Goal: Use online tool/utility: Utilize a website feature to perform a specific function

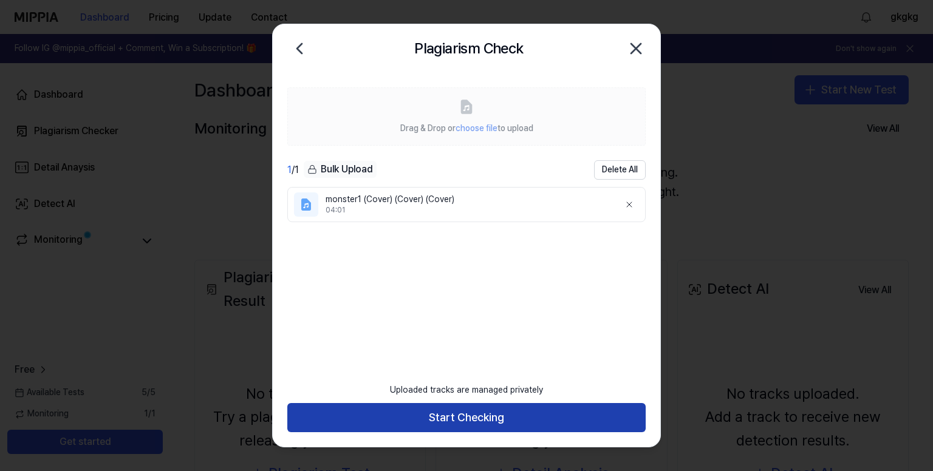
click at [471, 414] on button "Start Checking" at bounding box center [466, 417] width 358 height 29
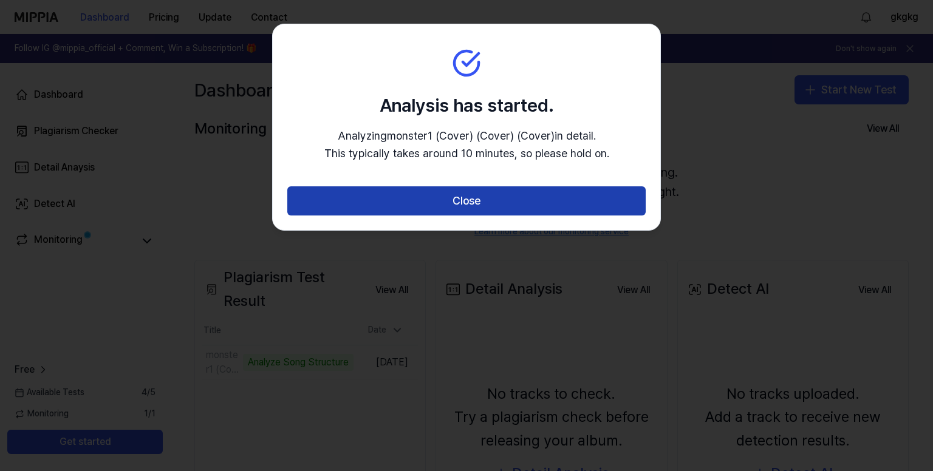
click at [457, 192] on button "Close" at bounding box center [466, 200] width 358 height 29
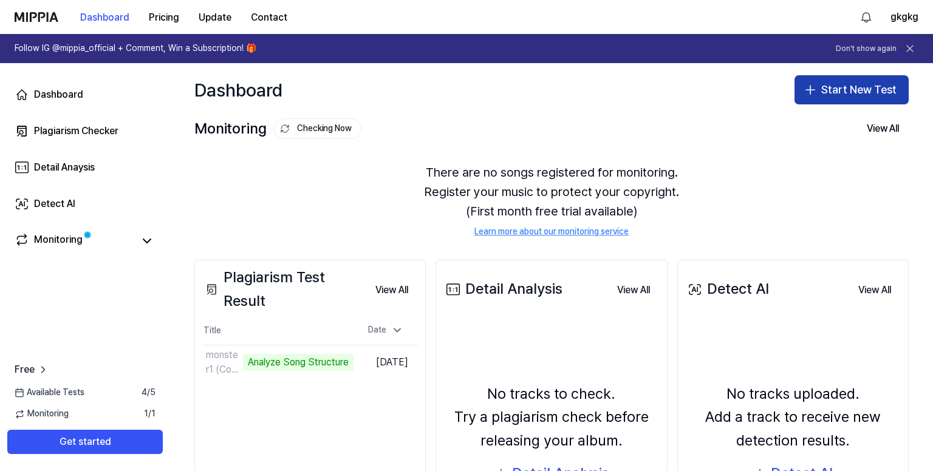
drag, startPoint x: 846, startPoint y: 88, endPoint x: 757, endPoint y: 111, distance: 91.5
click at [846, 88] on button "Start New Test" at bounding box center [852, 89] width 114 height 29
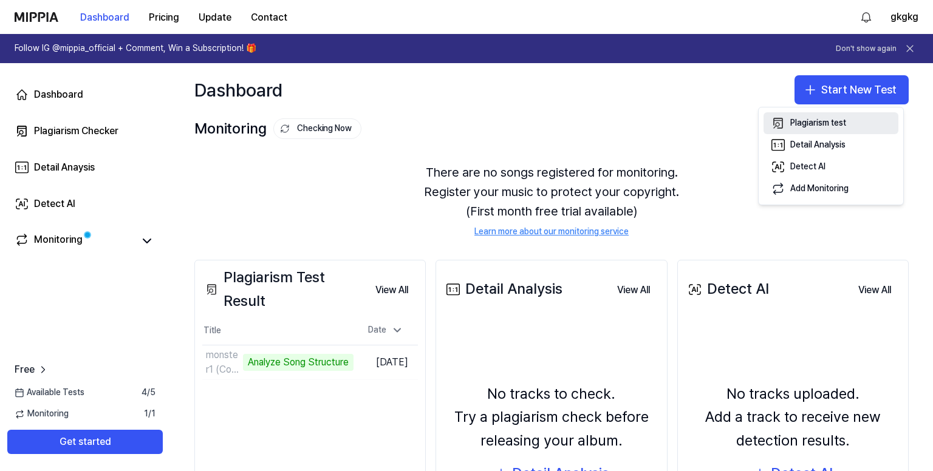
click at [827, 115] on button "Plagiarism test" at bounding box center [831, 123] width 135 height 22
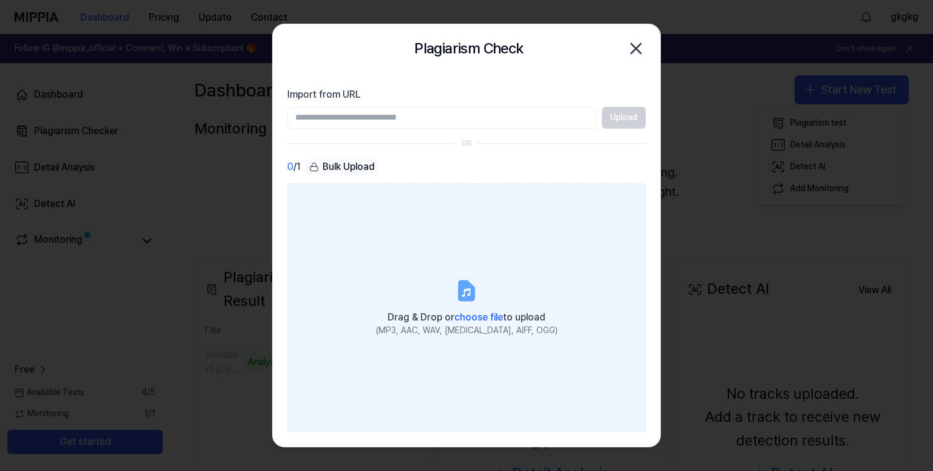
click at [474, 259] on label "Drag & Drop or choose file to upload (MP3, AAC, WAV, [MEDICAL_DATA], AIFF, OGG)" at bounding box center [466, 308] width 358 height 250
click at [0, 0] on input "Drag & Drop or choose file to upload (MP3, AAC, WAV, [MEDICAL_DATA], AIFF, OGG)" at bounding box center [0, 0] width 0 height 0
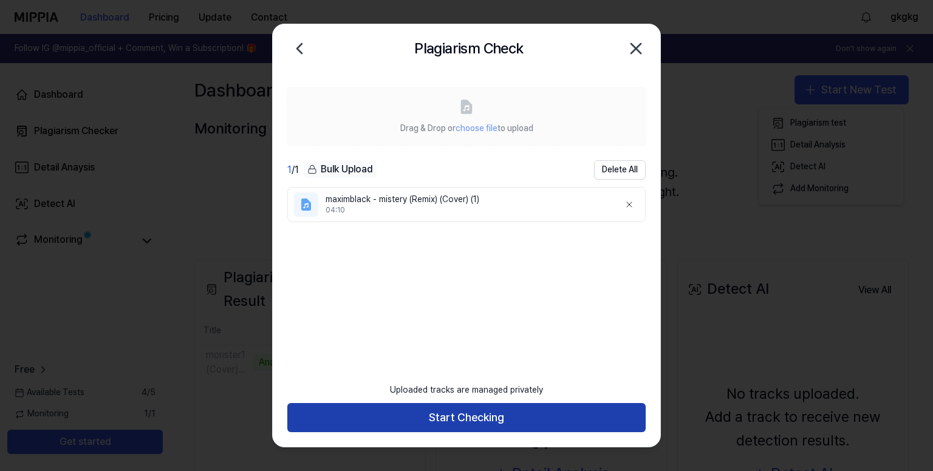
click at [522, 419] on button "Start Checking" at bounding box center [466, 417] width 358 height 29
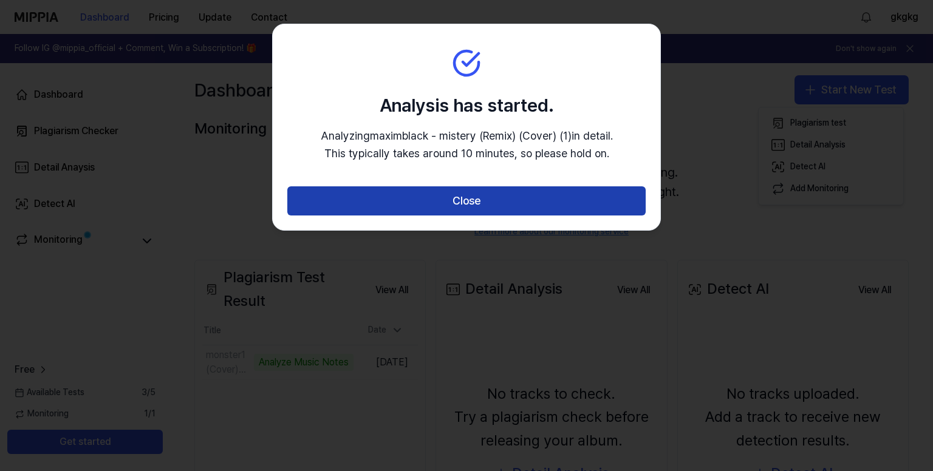
click at [508, 202] on button "Close" at bounding box center [466, 200] width 358 height 29
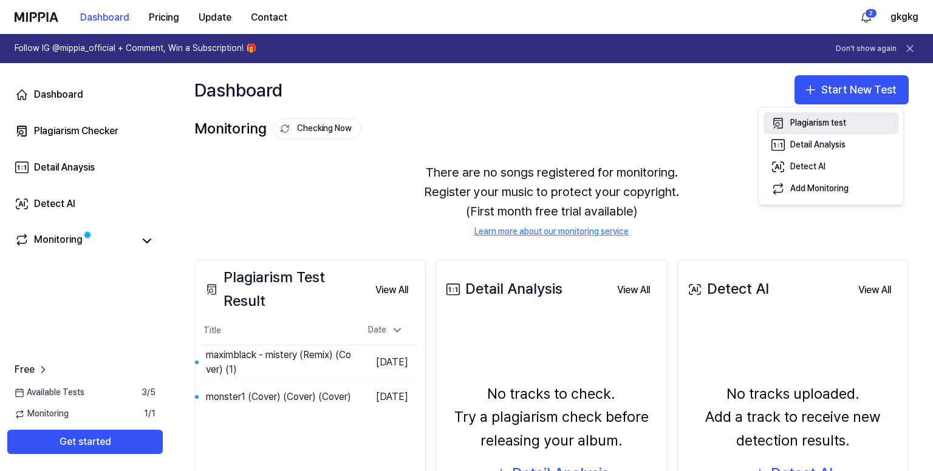
click at [832, 125] on div "Plagiarism test" at bounding box center [818, 123] width 56 height 12
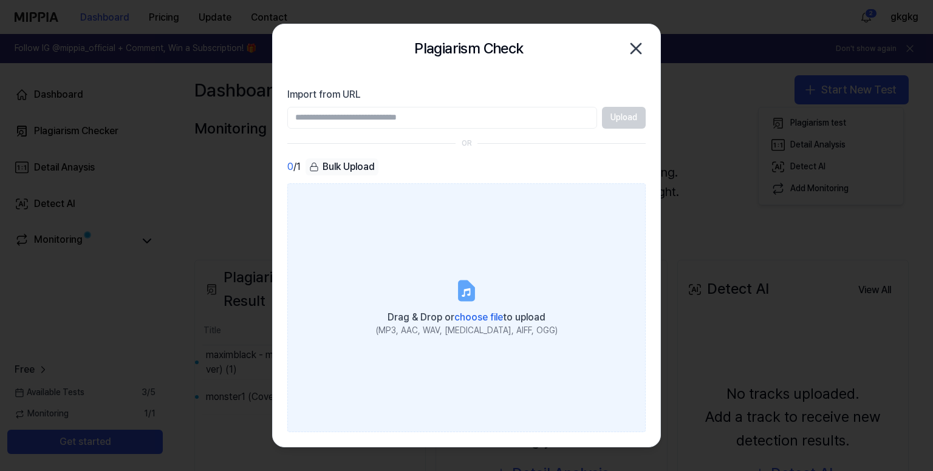
drag, startPoint x: 413, startPoint y: 265, endPoint x: 434, endPoint y: 267, distance: 20.8
click at [413, 264] on label "Drag & Drop or choose file to upload (MP3, AAC, WAV, [MEDICAL_DATA], AIFF, OGG)" at bounding box center [466, 308] width 358 height 250
click at [461, 281] on icon at bounding box center [466, 290] width 15 height 19
click at [0, 0] on input "Drag & Drop or choose file to upload (MP3, AAC, WAV, [MEDICAL_DATA], AIFF, OGG)" at bounding box center [0, 0] width 0 height 0
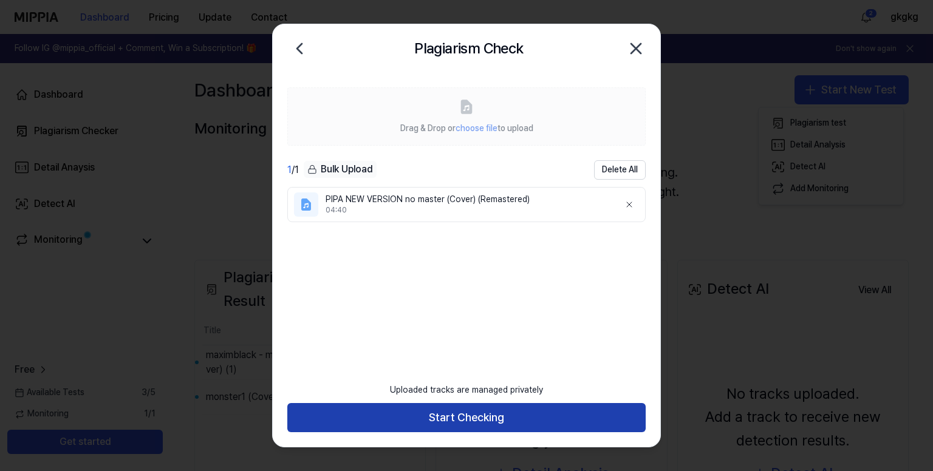
click at [449, 419] on button "Start Checking" at bounding box center [466, 417] width 358 height 29
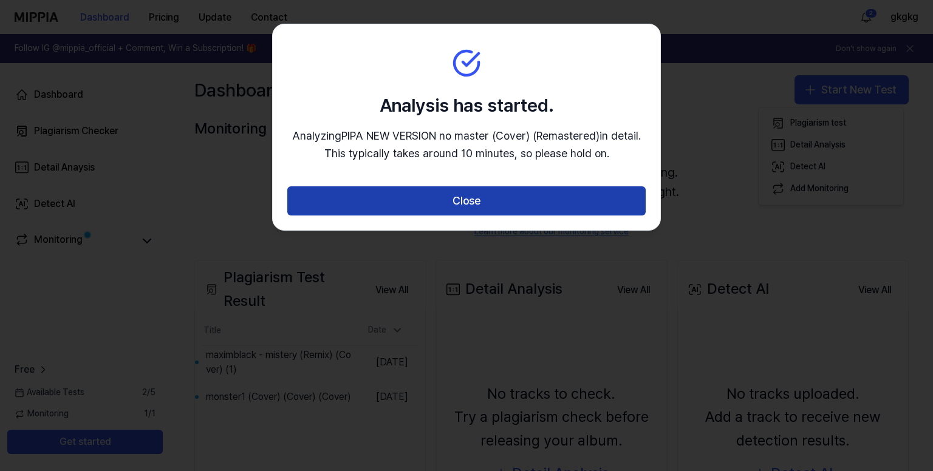
click at [392, 210] on button "Close" at bounding box center [466, 200] width 358 height 29
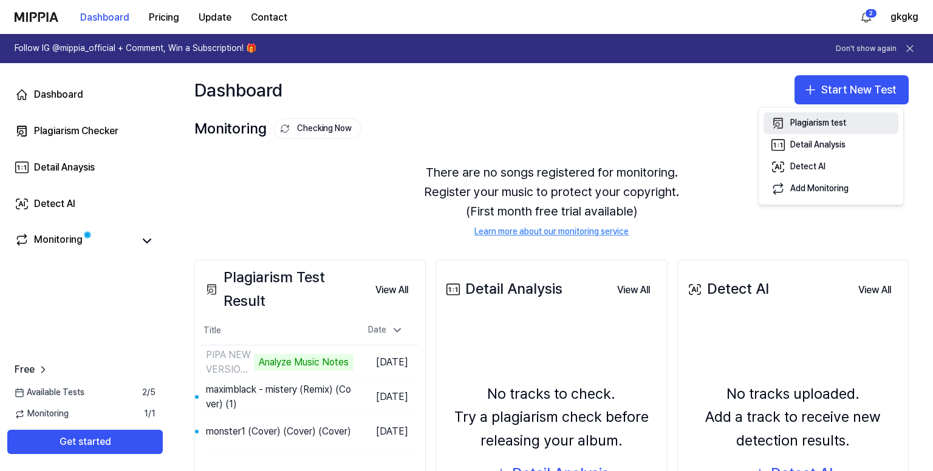
click at [807, 124] on div "Plagiarism test" at bounding box center [818, 123] width 56 height 12
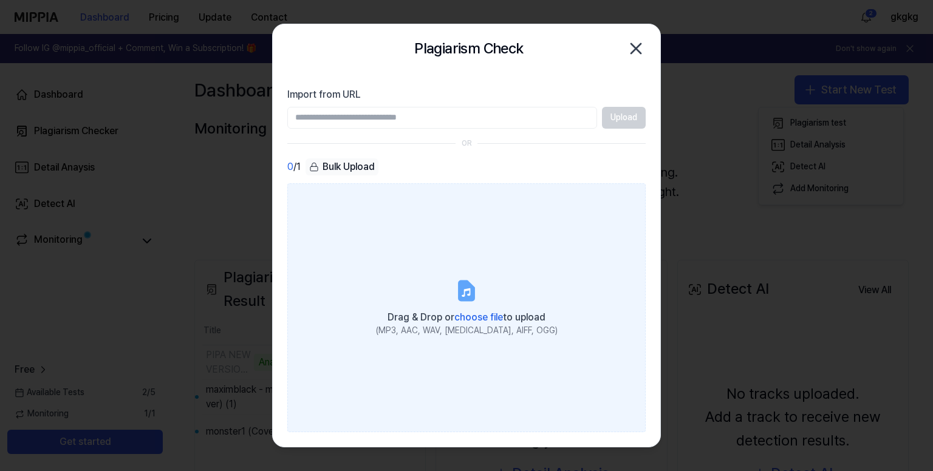
click at [471, 286] on icon at bounding box center [466, 290] width 15 height 19
click at [0, 0] on input "Drag & Drop or choose file to upload (MP3, AAC, WAV, [MEDICAL_DATA], AIFF, OGG)" at bounding box center [0, 0] width 0 height 0
